Goal: Obtain resource: Download file/media

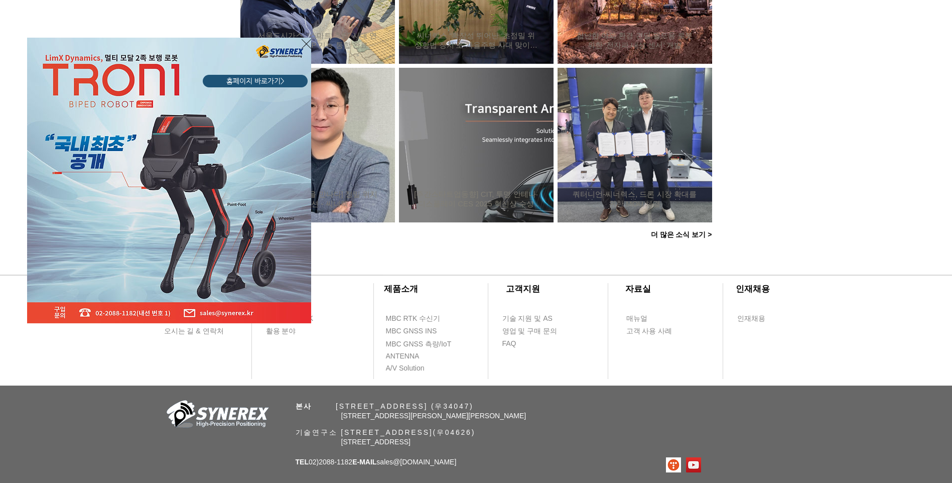
click at [932, 188] on div "LimX Dinamics" at bounding box center [476, 241] width 952 height 483
click at [306, 44] on icon "사이트로 돌아가기" at bounding box center [307, 44] width 10 height 13
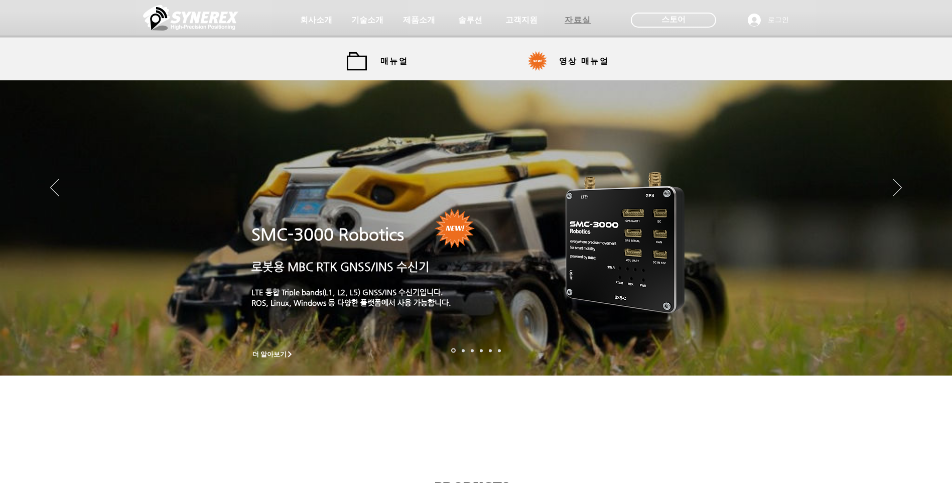
click at [586, 22] on span "자료실" at bounding box center [578, 20] width 27 height 11
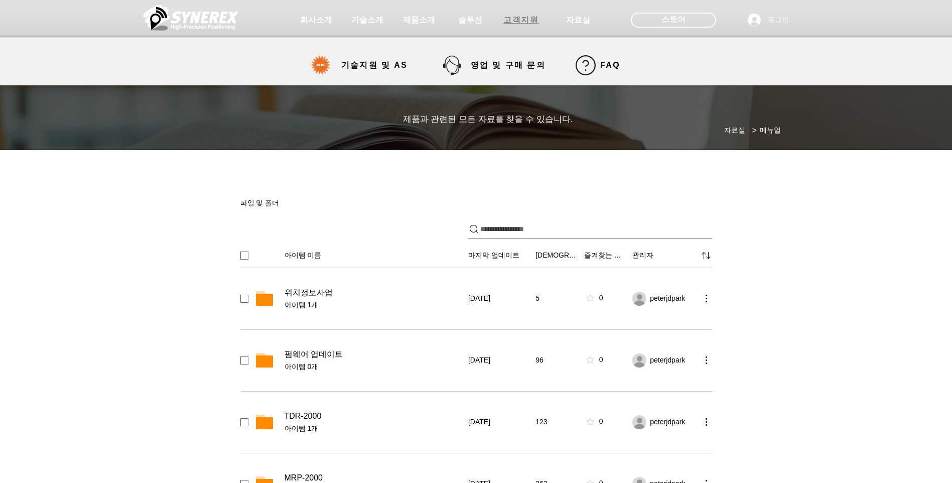
click at [524, 21] on span "고객지원" at bounding box center [520, 20] width 35 height 11
select select "******"
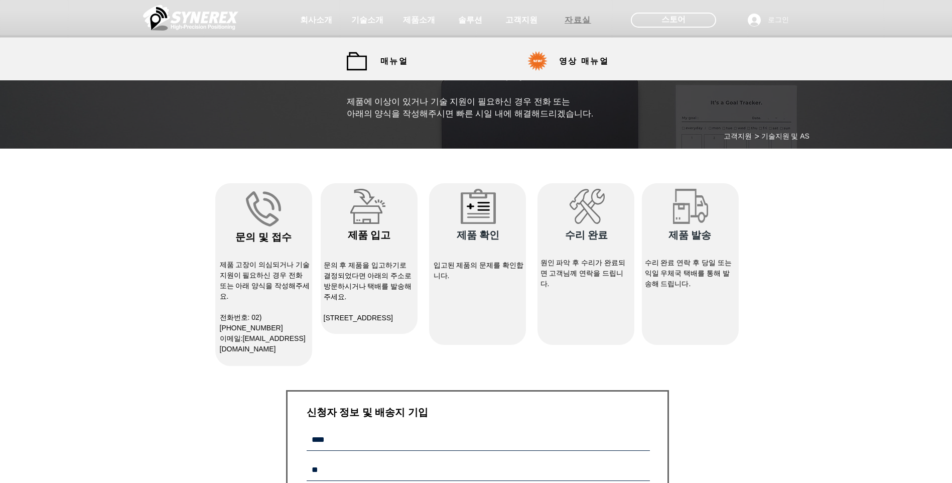
click at [586, 21] on span "자료실" at bounding box center [578, 20] width 27 height 11
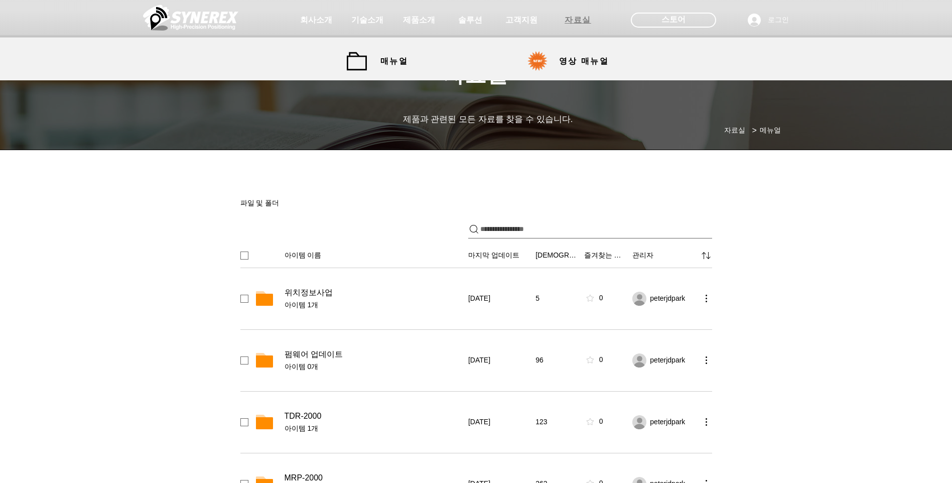
click at [581, 21] on span "자료실" at bounding box center [578, 20] width 27 height 11
click at [396, 62] on span "매뉴얼" at bounding box center [394, 61] width 28 height 11
click at [362, 62] on link "매뉴얼" at bounding box center [382, 61] width 70 height 20
